Goal: Task Accomplishment & Management: Manage account settings

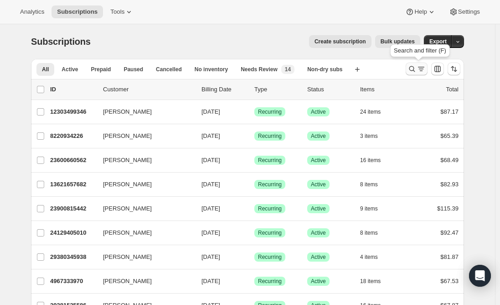
click at [411, 68] on icon "Search and filter results" at bounding box center [412, 68] width 9 height 9
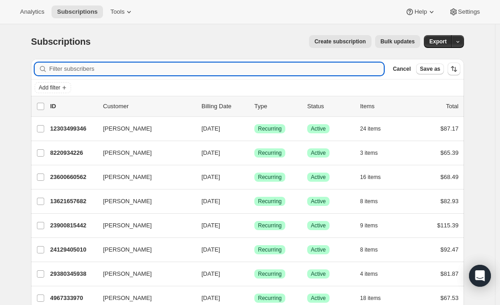
click at [216, 67] on input "Filter subscribers" at bounding box center [216, 68] width 335 height 13
paste input "[EMAIL_ADDRESS][DOMAIN_NAME]"
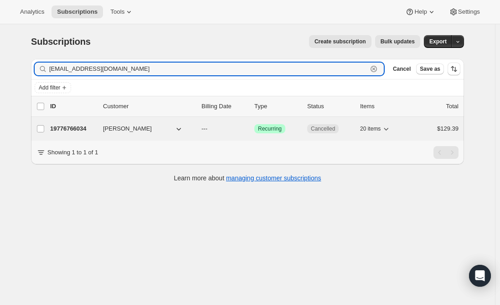
type input "[EMAIL_ADDRESS][DOMAIN_NAME]"
click at [72, 126] on p "19776766034" at bounding box center [73, 128] width 46 height 9
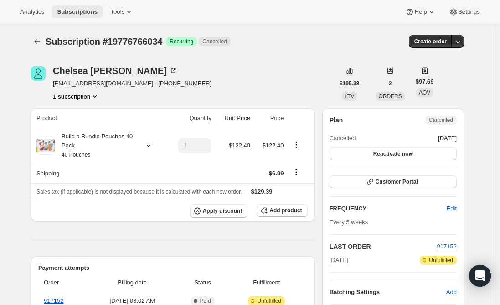
click at [85, 12] on span "Subscriptions" at bounding box center [77, 11] width 41 height 7
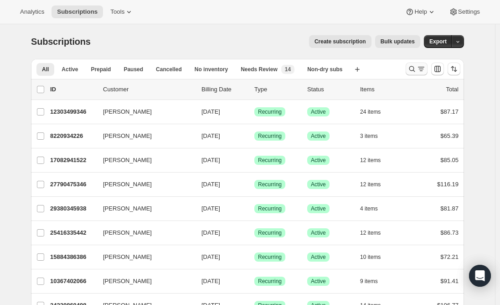
click at [423, 66] on icon "Search and filter results" at bounding box center [421, 68] width 9 height 9
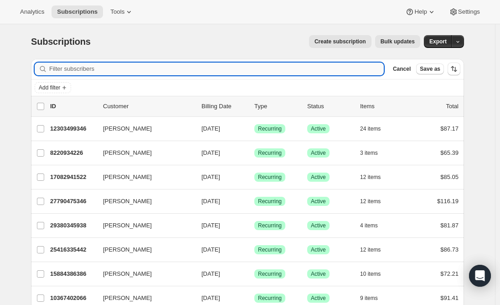
click at [95, 66] on input "Filter subscribers" at bounding box center [216, 68] width 335 height 13
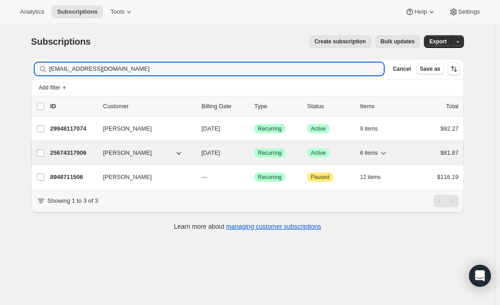
type input "mrsmariawatson@hotmail.com"
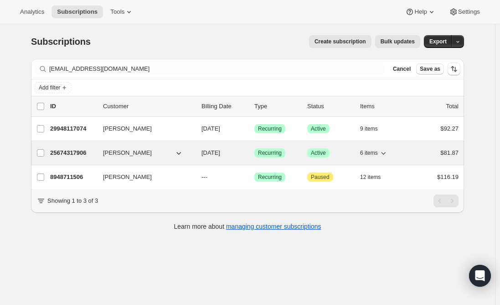
click at [69, 151] on p "25674317906" at bounding box center [73, 152] width 46 height 9
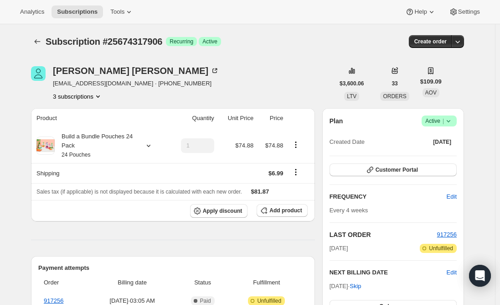
click at [139, 41] on span "Subscription #25674317906" at bounding box center [104, 41] width 117 height 10
copy span "25674317906"
click at [38, 44] on icon "Subscriptions" at bounding box center [37, 41] width 9 height 9
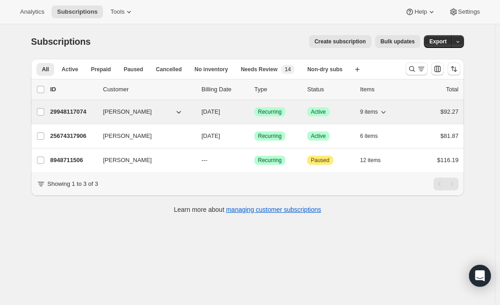
click at [81, 109] on p "29948117074" at bounding box center [73, 111] width 46 height 9
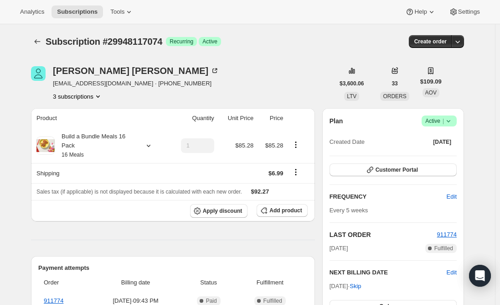
click at [122, 42] on span "Subscription #29948117074" at bounding box center [104, 41] width 117 height 10
copy span "29948117074"
drag, startPoint x: 73, startPoint y: 237, endPoint x: 73, endPoint y: 223, distance: 14.1
click at [73, 237] on div "Product Quantity Unit Price Price Build a Bundle Meals 16 Pack 16 Meals 1 $85.2…" at bounding box center [173, 292] width 284 height 369
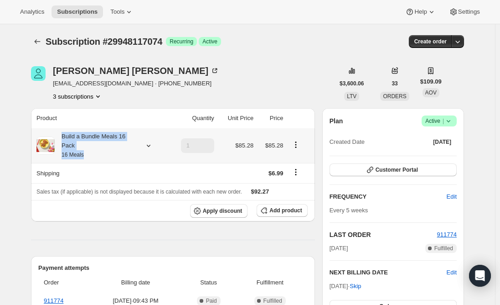
drag, startPoint x: 99, startPoint y: 157, endPoint x: 61, endPoint y: 136, distance: 43.1
click at [61, 136] on div "Build a Bundle Meals 16 Pack 16 Meals" at bounding box center [96, 145] width 82 height 27
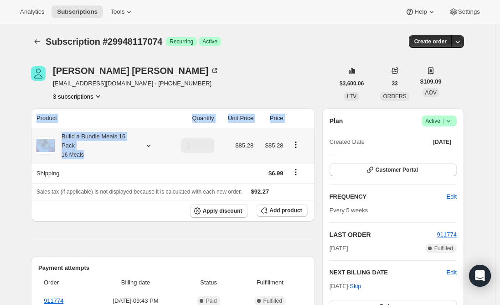
drag, startPoint x: 36, startPoint y: 127, endPoint x: 88, endPoint y: 153, distance: 58.3
click at [88, 153] on table "Product Quantity Unit Price Price Build a Bundle Meals 16 Pack 16 Meals 1 $85.2…" at bounding box center [173, 164] width 284 height 113
copy table "Product Quantity Unit Price Price Build a Bundle Meals 16 Pack 16 Meals"
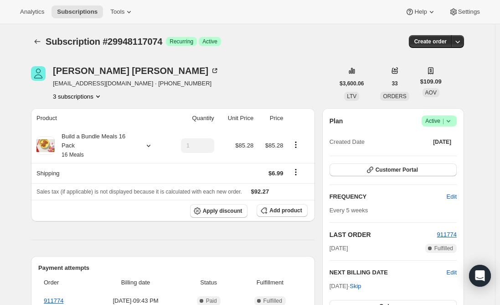
click at [115, 231] on div "Product Quantity Unit Price Price Build a Bundle Meals 16 Pack 16 Meals 1 $85.2…" at bounding box center [173, 292] width 284 height 369
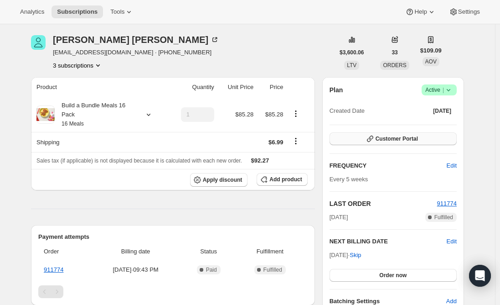
scroll to position [46, 0]
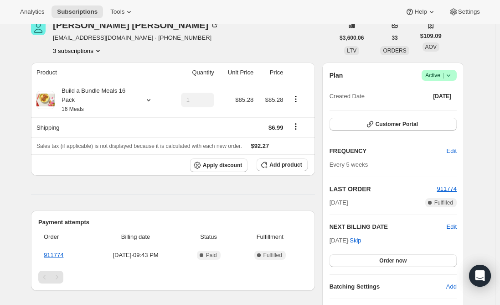
click at [150, 200] on div "Product Quantity Unit Price Price Build a Bundle Meals 16 Pack 16 Meals 1 $85.2…" at bounding box center [173, 246] width 284 height 369
click at [144, 199] on div "Product Quantity Unit Price Price Build a Bundle Meals 16 Pack 16 Meals 1 $85.2…" at bounding box center [173, 246] width 284 height 369
click at [69, 10] on span "Subscriptions" at bounding box center [77, 11] width 41 height 7
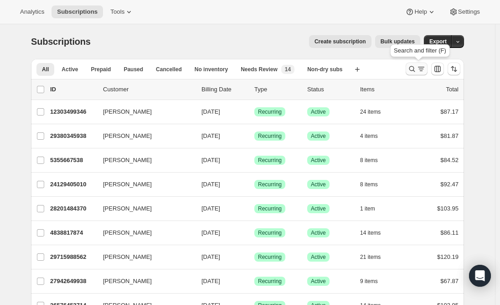
click at [412, 71] on icon "Search and filter results" at bounding box center [412, 68] width 9 height 9
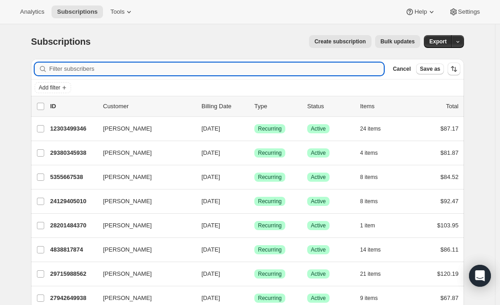
click at [103, 66] on input "Filter subscribers" at bounding box center [216, 68] width 335 height 13
paste input "jraineyfamily@gmail.com"
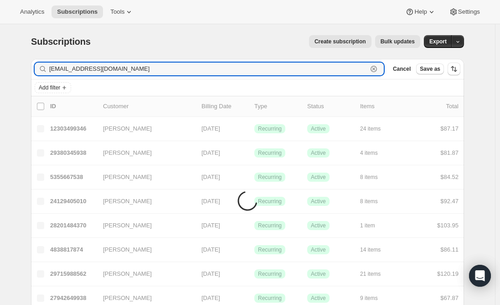
type input "jraineyfamily@gmail.com"
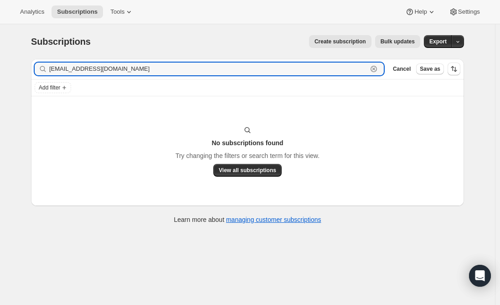
drag, startPoint x: 150, startPoint y: 67, endPoint x: 16, endPoint y: 67, distance: 133.6
click at [46, 67] on div "jraineyfamily@gmail.com Clear" at bounding box center [209, 68] width 349 height 13
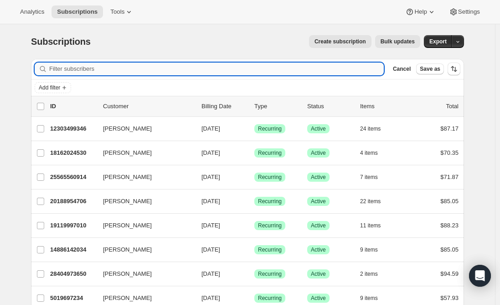
drag, startPoint x: 95, startPoint y: 70, endPoint x: 90, endPoint y: 69, distance: 5.0
click at [94, 70] on input "Filter subscribers" at bounding box center [216, 68] width 335 height 13
paste input "jen.bergstedt@gmail.com"
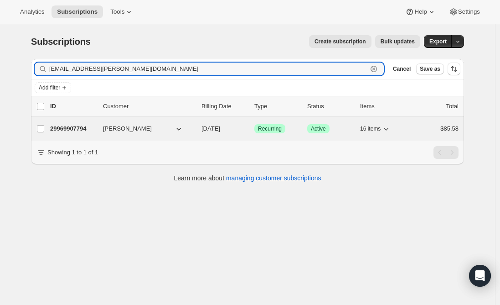
type input "jen.bergstedt@gmail.com"
click at [83, 128] on p "29969907794" at bounding box center [73, 128] width 46 height 9
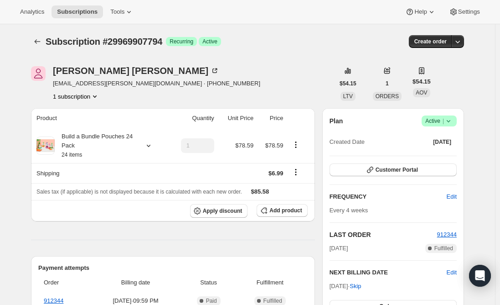
click at [441, 120] on span "Active |" at bounding box center [439, 120] width 28 height 9
click at [450, 156] on span "Cancel subscription" at bounding box center [442, 154] width 52 height 7
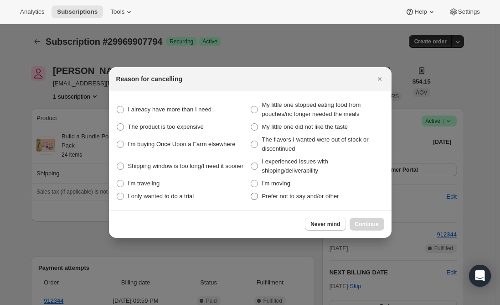
click at [254, 195] on span ":r177:" at bounding box center [254, 195] width 7 height 7
click at [251, 193] on other "Prefer not to say and/or other" at bounding box center [251, 192] width 0 height 0
radio other "true"
click at [363, 223] on span "Continue" at bounding box center [367, 223] width 24 height 7
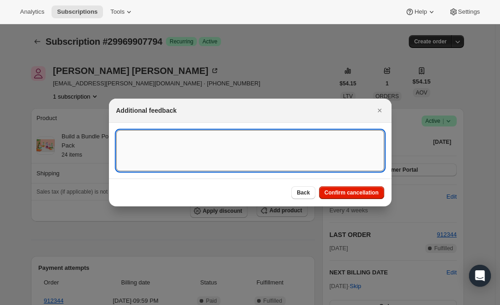
click at [190, 147] on textarea ":r177:" at bounding box center [250, 150] width 268 height 41
paste textarea "I do like your products, but I wish you had more pouches available that do not …"
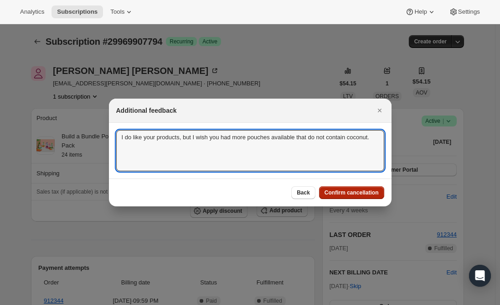
type textarea "I do like your products, but I wish you had more pouches available that do not …"
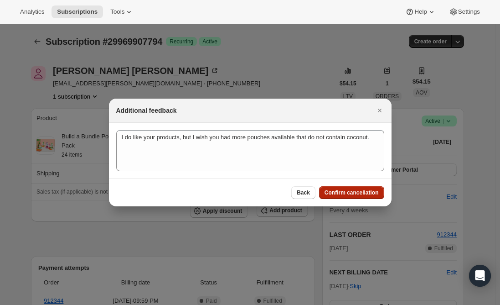
click at [334, 188] on button "Confirm cancellation" at bounding box center [351, 192] width 65 height 13
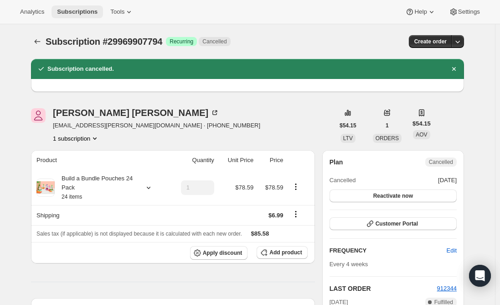
click at [67, 12] on span "Subscriptions" at bounding box center [77, 11] width 41 height 7
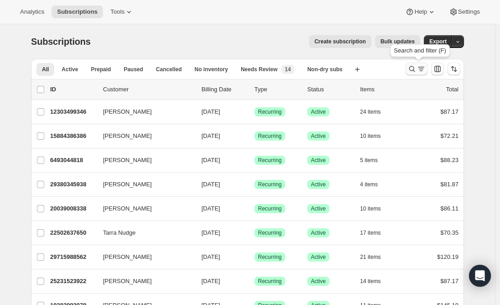
click at [417, 70] on icon "Search and filter results" at bounding box center [412, 68] width 9 height 9
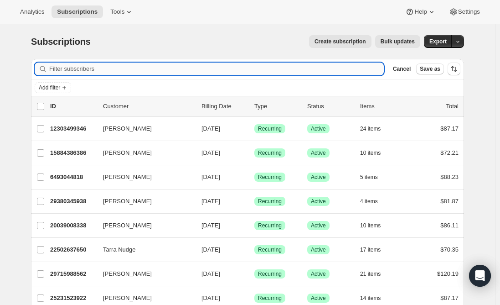
click at [156, 69] on input "Filter subscribers" at bounding box center [216, 68] width 335 height 13
paste input "angielouden@yahoo.com"
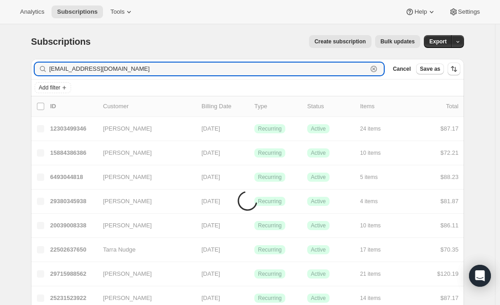
type input "angielouden@yahoo.com"
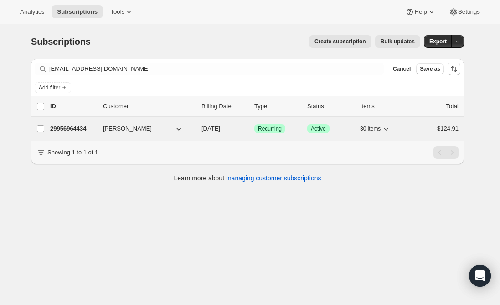
click at [70, 130] on p "29956964434" at bounding box center [73, 128] width 46 height 9
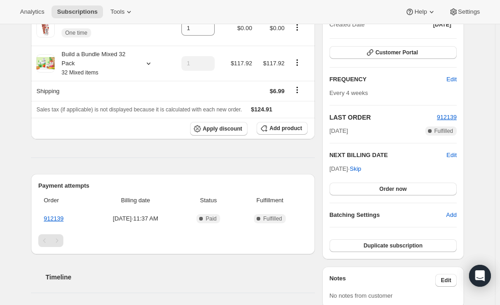
scroll to position [91, 0]
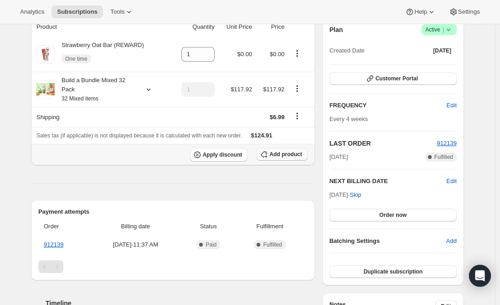
click at [288, 152] on span "Add product" at bounding box center [286, 153] width 32 height 7
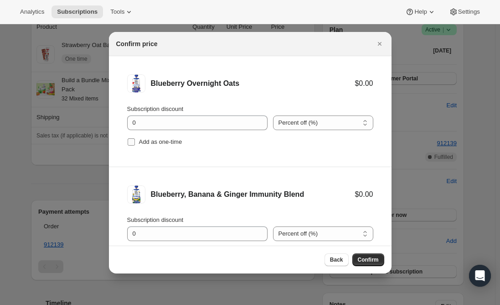
click at [129, 139] on input "Add as one-time" at bounding box center [131, 141] width 7 height 7
checkbox input "true"
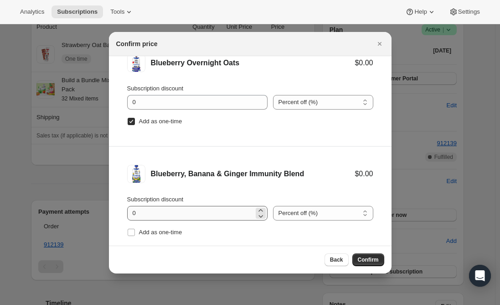
scroll to position [38, 0]
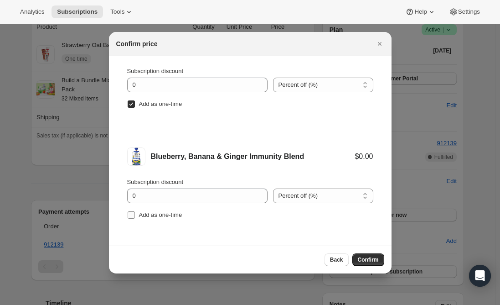
click at [131, 213] on input "Add as one-time" at bounding box center [131, 214] width 7 height 7
checkbox input "true"
click at [367, 259] on span "Confirm" at bounding box center [368, 259] width 21 height 7
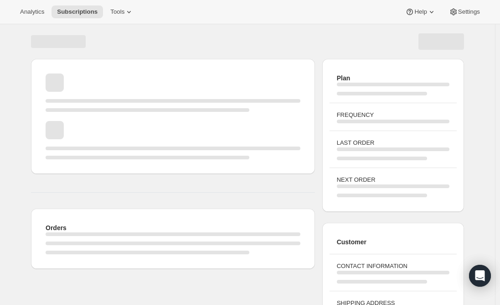
scroll to position [91, 0]
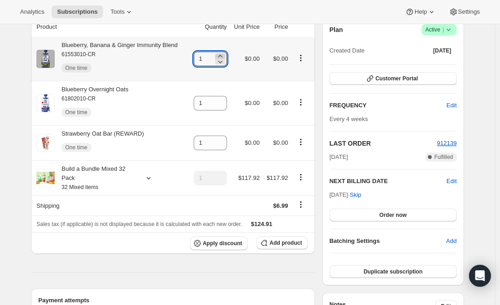
click at [225, 54] on icon at bounding box center [220, 56] width 9 height 9
type input "2"
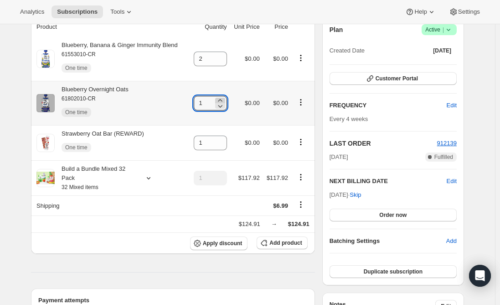
click at [223, 99] on icon at bounding box center [220, 100] width 9 height 9
type input "2"
click at [15, 134] on div "Subscription #29956964434. This page is ready Subscription #29956964434 Success…" at bounding box center [247, 291] width 495 height 717
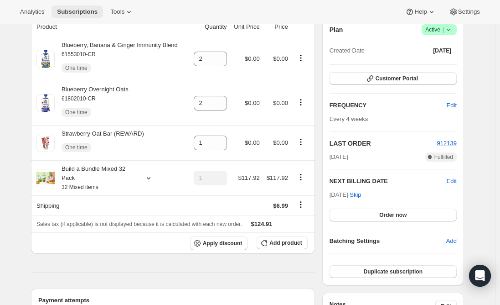
click at [78, 11] on span "Subscriptions" at bounding box center [77, 11] width 41 height 7
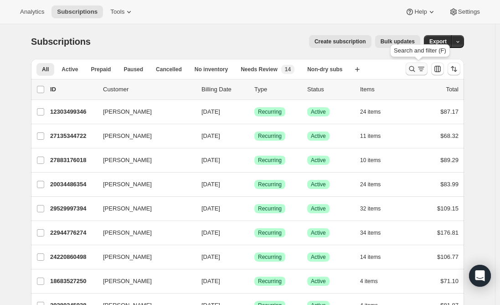
click at [414, 69] on icon "Search and filter results" at bounding box center [412, 68] width 9 height 9
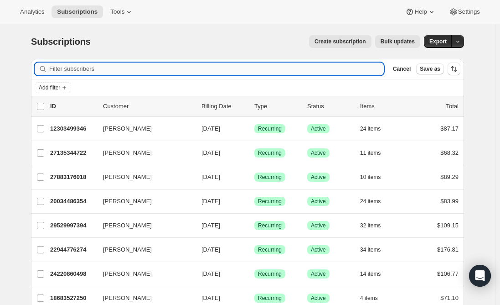
click at [227, 68] on input "Filter subscribers" at bounding box center [216, 68] width 335 height 13
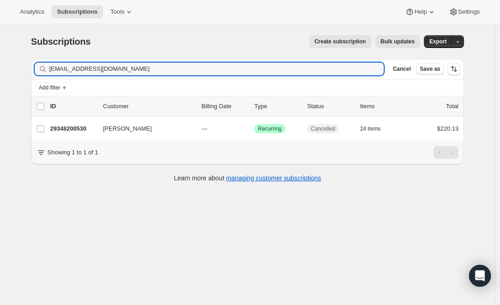
type input "cinquiniwm@gmail.com"
drag, startPoint x: 122, startPoint y: 69, endPoint x: -31, endPoint y: 64, distance: 152.8
click at [0, 64] on html "Analytics Subscriptions Tools Help Settings Skip to content Subscriptions. This…" at bounding box center [250, 152] width 500 height 305
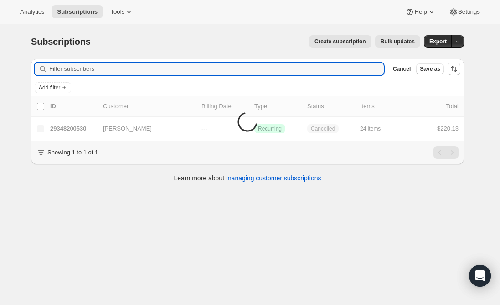
paste input "saraaronbayev93@gmail.com"
type input "saraaronbayev93@gmail.com"
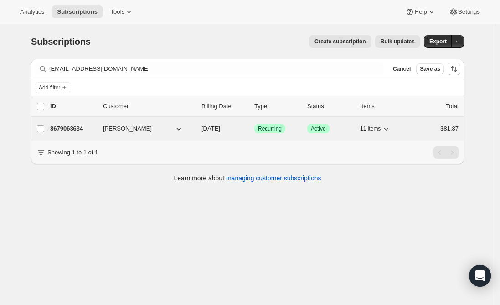
click at [75, 127] on p "8679063634" at bounding box center [73, 128] width 46 height 9
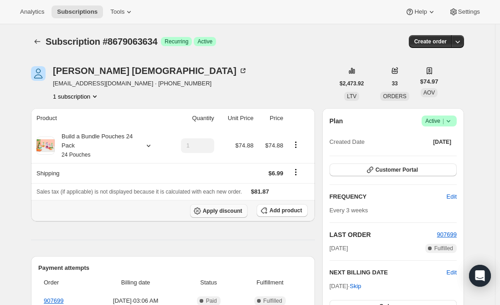
click at [212, 207] on span "Apply discount" at bounding box center [223, 210] width 40 height 7
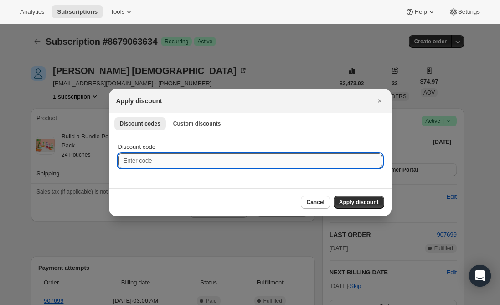
click at [168, 158] on input "Discount code" at bounding box center [250, 160] width 264 height 15
paste input "TWENTY7SPG8DNM"
type input "TWENTY7SPG8DNM"
click at [357, 204] on span "Apply discount" at bounding box center [359, 201] width 40 height 7
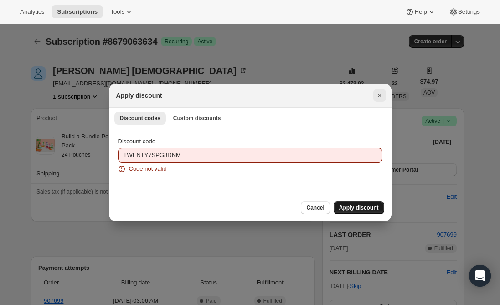
click at [380, 97] on icon "Close" at bounding box center [379, 95] width 9 height 9
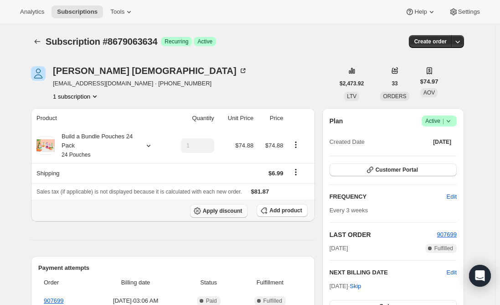
click at [221, 209] on span "Apply discount" at bounding box center [223, 210] width 40 height 7
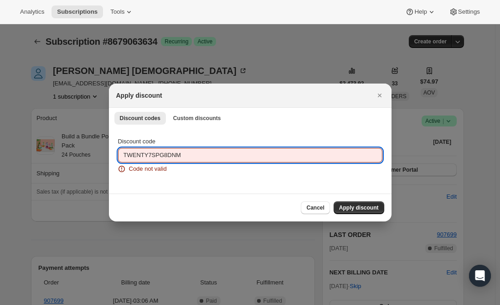
click at [123, 155] on input "TWENTY7SPG8DNM" at bounding box center [250, 155] width 264 height 15
click at [358, 207] on span "Apply discount" at bounding box center [359, 207] width 40 height 7
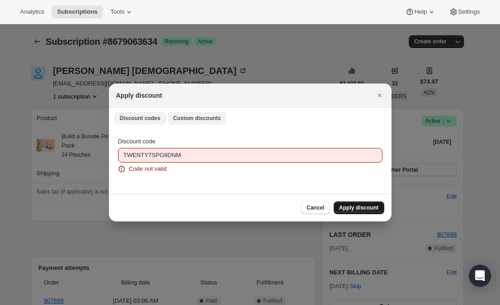
click at [197, 118] on span "Custom discounts" at bounding box center [197, 117] width 48 height 7
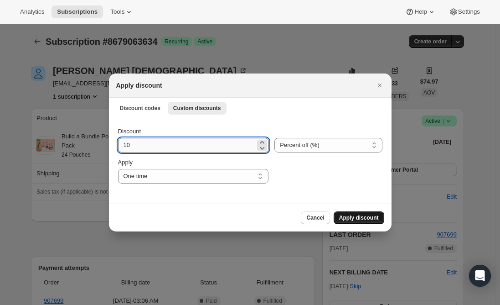
click at [142, 145] on input "10" at bounding box center [187, 145] width 138 height 15
type input "1"
type input "20"
click at [296, 145] on select "Percent off (%) Amount off ($)" at bounding box center [329, 145] width 108 height 15
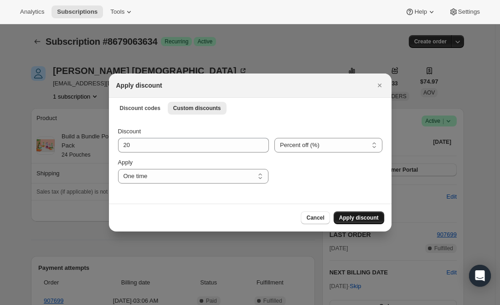
select select "fixed"
click at [275, 138] on select "Percent off (%) Amount off ($)" at bounding box center [329, 145] width 108 height 15
click at [369, 217] on span "Apply discount" at bounding box center [359, 217] width 40 height 7
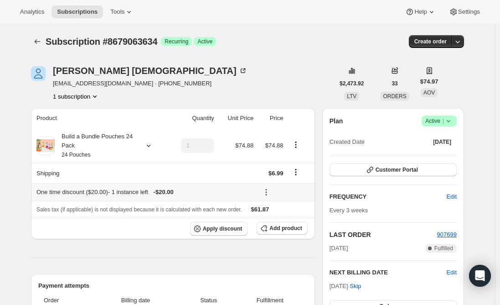
click at [271, 190] on icon at bounding box center [266, 191] width 9 height 9
click at [287, 210] on span "Edit" at bounding box center [287, 209] width 22 height 9
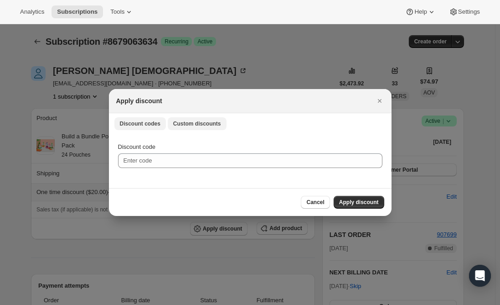
click at [189, 122] on span "Custom discounts" at bounding box center [197, 123] width 48 height 7
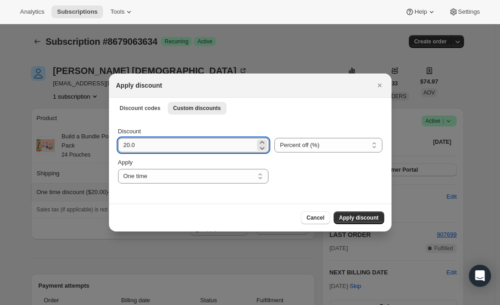
click at [129, 145] on input "20.0" at bounding box center [187, 145] width 138 height 15
type input "25"
click at [152, 216] on div "Cancel Apply discount" at bounding box center [250, 217] width 268 height 13
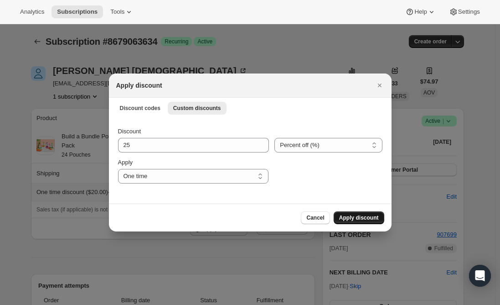
click at [356, 216] on span "Apply discount" at bounding box center [359, 217] width 40 height 7
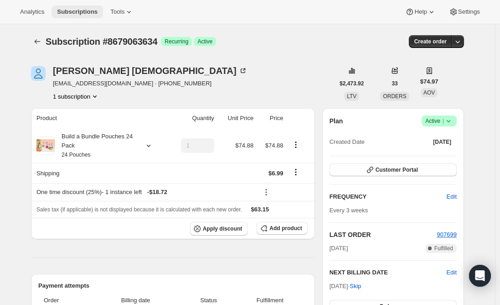
click at [72, 9] on span "Subscriptions" at bounding box center [77, 11] width 41 height 7
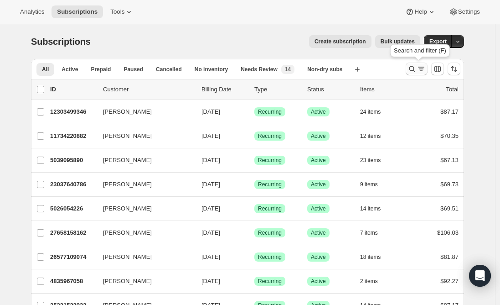
click at [420, 66] on icon "Search and filter results" at bounding box center [421, 68] width 9 height 9
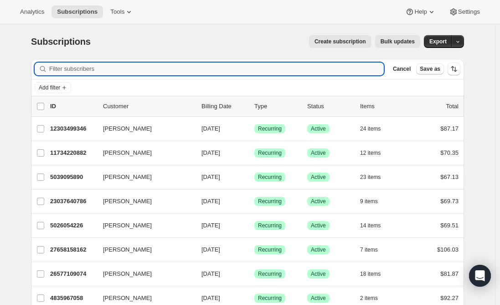
click at [203, 67] on input "Filter subscribers" at bounding box center [216, 68] width 335 height 13
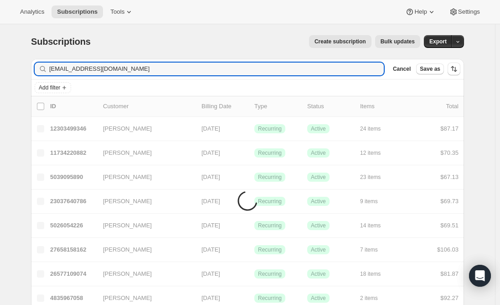
type input "chase0711@hotmail.com"
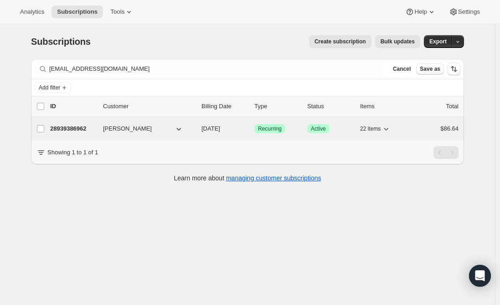
click at [65, 124] on div "28939386962 Chase Malbrough 10/03/2025 Success Recurring Success Active 22 item…" at bounding box center [254, 128] width 409 height 13
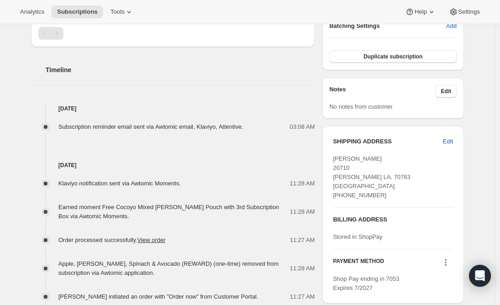
scroll to position [319, 0]
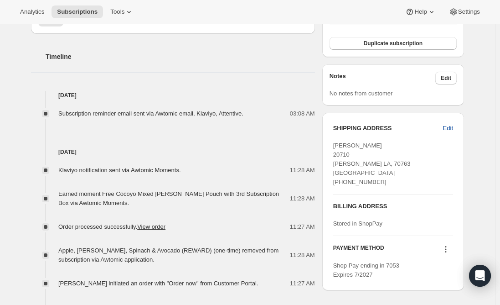
click at [453, 127] on span "Edit" at bounding box center [448, 128] width 10 height 9
select select "LA"
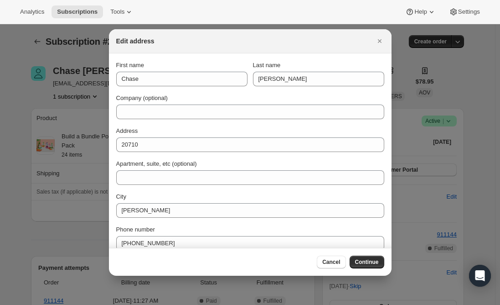
scroll to position [0, 0]
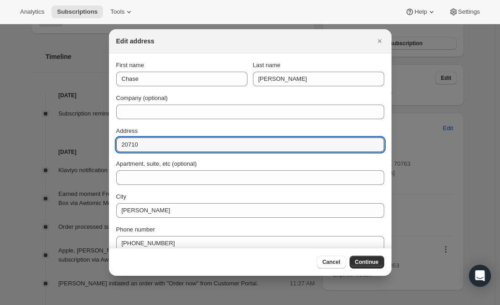
drag, startPoint x: 150, startPoint y: 149, endPoint x: 93, endPoint y: 147, distance: 57.0
paste input "20710 LA 3125"
type input "20710 LA 3125"
click at [142, 124] on div "First name Chase Last name Malbrough Company (optional) Address 20710 LA 3125 A…" at bounding box center [250, 172] width 268 height 223
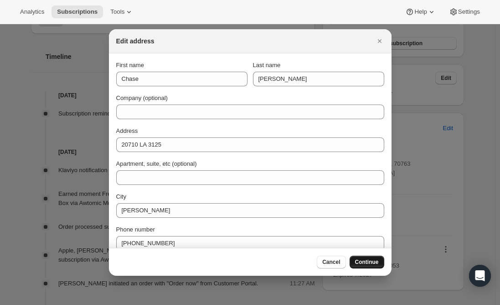
click at [364, 261] on span "Continue" at bounding box center [367, 261] width 24 height 7
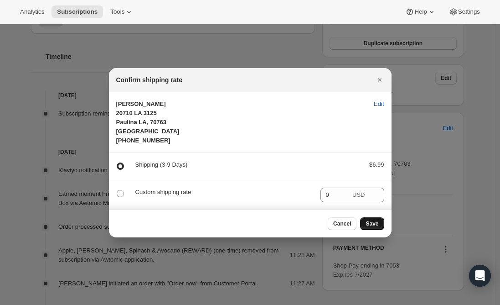
click at [380, 226] on button "Save" at bounding box center [372, 223] width 24 height 13
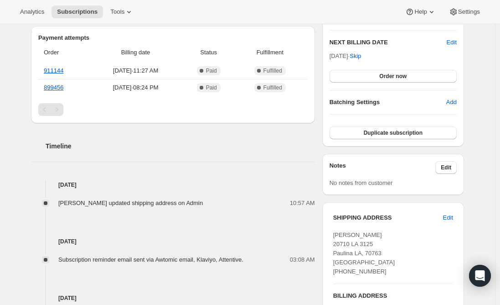
scroll to position [46, 0]
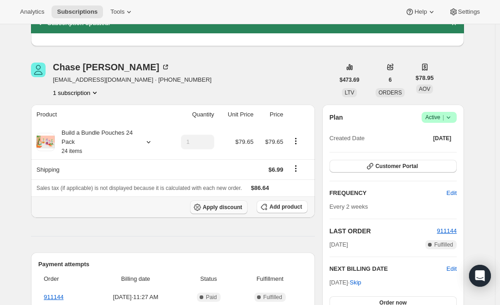
click at [218, 208] on span "Apply discount" at bounding box center [223, 206] width 40 height 7
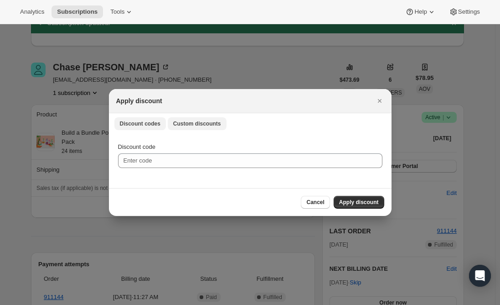
click at [187, 129] on button "Custom discounts" at bounding box center [197, 123] width 59 height 13
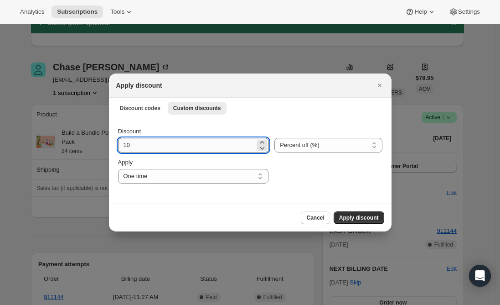
click at [158, 147] on input "10" at bounding box center [187, 145] width 138 height 15
type input "1"
type input "25"
click at [185, 219] on div "Cancel Apply discount" at bounding box center [250, 217] width 268 height 13
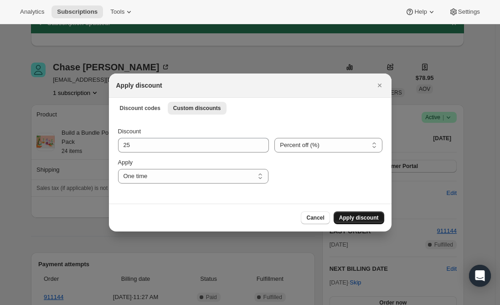
click at [353, 214] on button "Apply discount" at bounding box center [359, 217] width 51 height 13
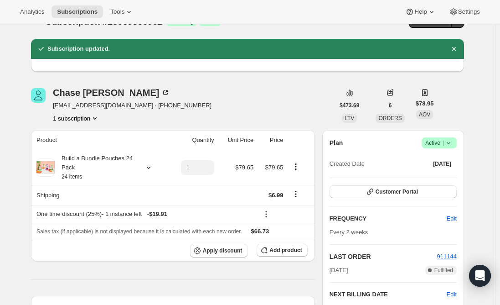
scroll to position [0, 0]
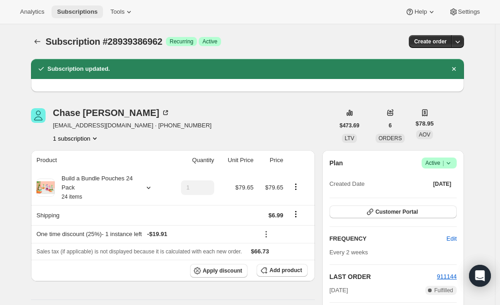
click at [73, 10] on span "Subscriptions" at bounding box center [77, 11] width 41 height 7
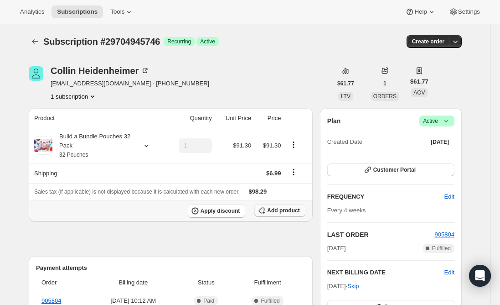
click at [286, 210] on span "Add product" at bounding box center [283, 210] width 32 height 7
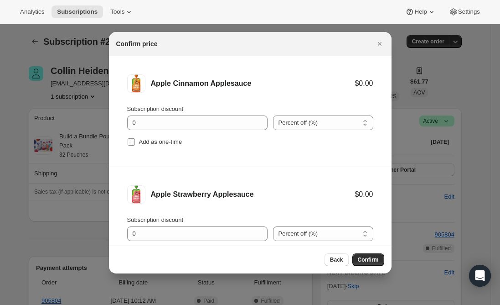
click at [131, 143] on input "Add as one-time" at bounding box center [131, 141] width 7 height 7
checkbox input "true"
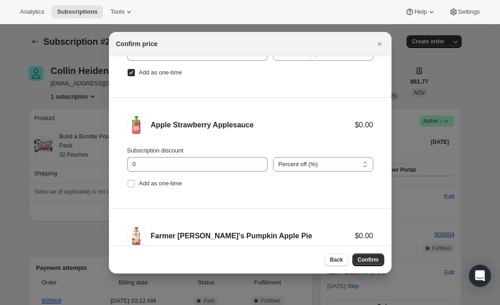
scroll to position [91, 0]
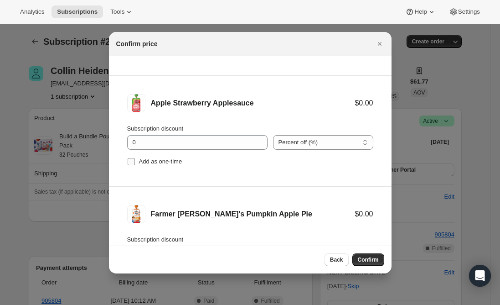
click at [131, 161] on input "Add as one-time" at bounding box center [131, 161] width 7 height 7
checkbox input "true"
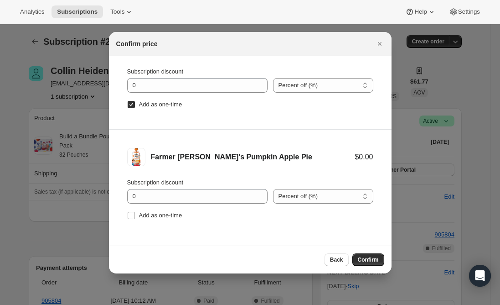
scroll to position [149, 0]
click at [129, 214] on input "Add as one-time" at bounding box center [131, 214] width 7 height 7
checkbox input "true"
click at [372, 255] on button "Confirm" at bounding box center [369, 259] width 32 height 13
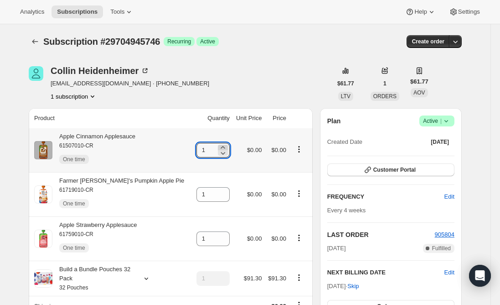
click at [218, 147] on icon at bounding box center [222, 147] width 9 height 9
type input "2"
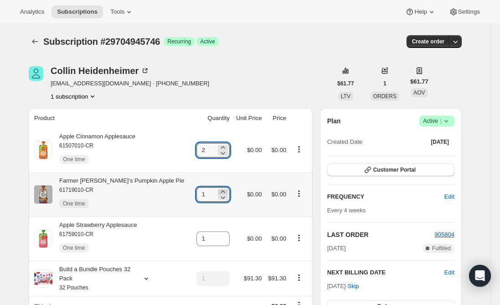
click at [218, 188] on icon at bounding box center [222, 191] width 9 height 9
click at [218, 190] on icon at bounding box center [222, 191] width 9 height 9
type input "3"
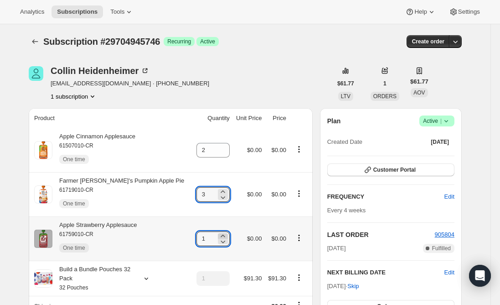
click at [218, 234] on icon at bounding box center [222, 235] width 9 height 9
type input "2"
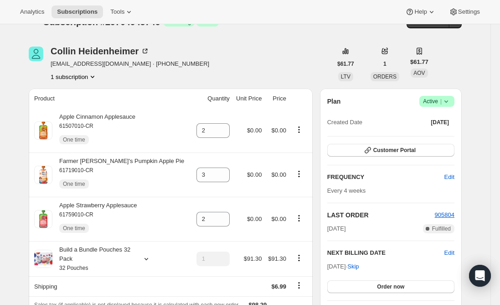
scroll to position [0, 0]
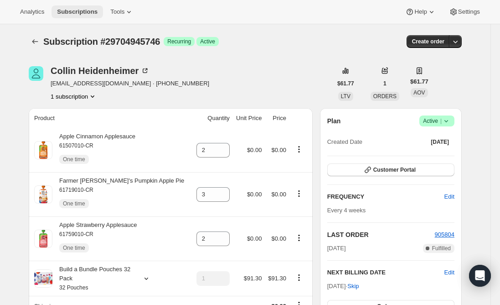
click at [76, 11] on span "Subscriptions" at bounding box center [77, 11] width 41 height 7
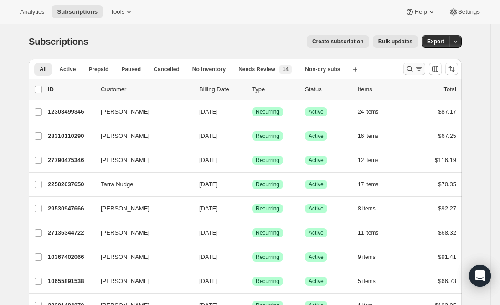
click at [412, 66] on icon "Search and filter results" at bounding box center [409, 68] width 9 height 9
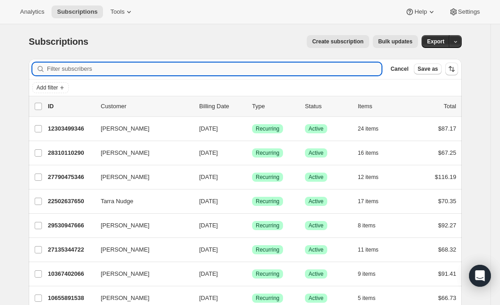
click at [185, 70] on input "Filter subscribers" at bounding box center [214, 68] width 335 height 13
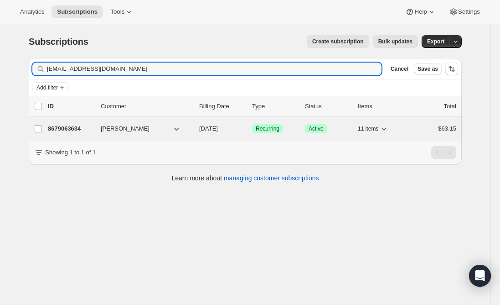
type input "saraaronbayev93@gmail.com"
click at [78, 126] on p "8679063634" at bounding box center [71, 128] width 46 height 9
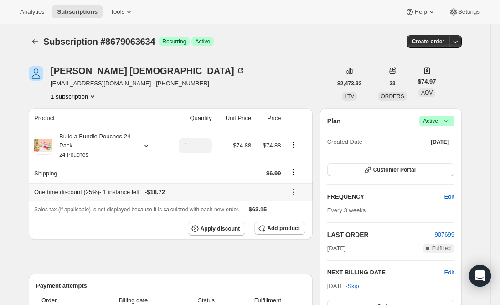
click at [295, 192] on icon at bounding box center [293, 191] width 9 height 9
click at [291, 210] on span "Edit" at bounding box center [294, 209] width 10 height 7
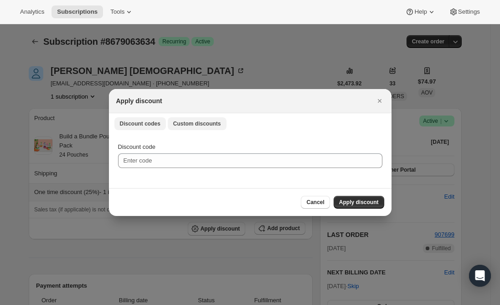
click at [186, 123] on span "Custom discounts" at bounding box center [197, 123] width 48 height 7
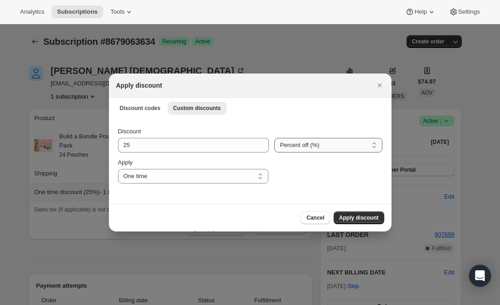
click at [305, 147] on select "Percent off (%) Amount off ($)" at bounding box center [329, 145] width 108 height 15
select select "fixed"
click at [275, 138] on select "Percent off (%) Amount off ($)" at bounding box center [329, 145] width 108 height 15
click at [197, 215] on div "Cancel Apply discount" at bounding box center [250, 217] width 268 height 13
click at [361, 217] on span "Apply discount" at bounding box center [359, 217] width 40 height 7
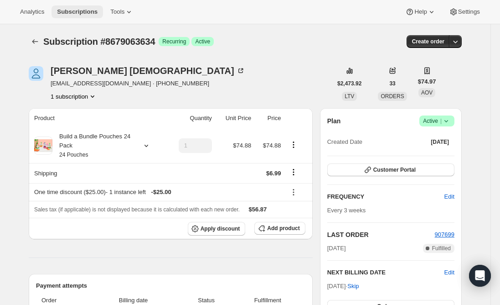
click at [78, 13] on span "Subscriptions" at bounding box center [77, 11] width 41 height 7
